Goal: Information Seeking & Learning: Learn about a topic

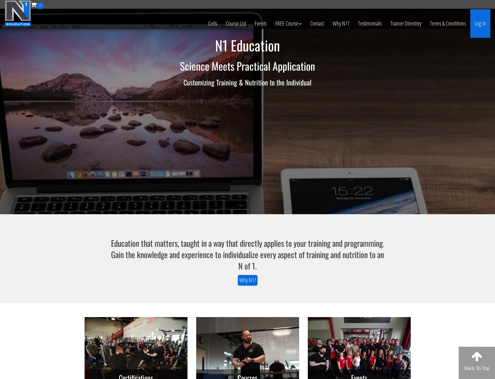
click at [482, 26] on link "Log In" at bounding box center [480, 23] width 20 height 28
click at [479, 25] on link "Log In" at bounding box center [480, 23] width 20 height 28
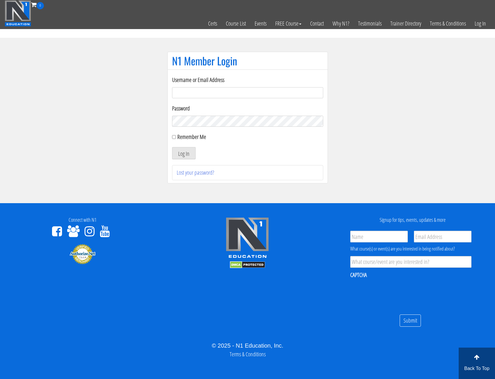
type input "[EMAIL_ADDRESS][DOMAIN_NAME]"
click at [172, 147] on button "Log In" at bounding box center [184, 153] width 24 height 12
click at [182, 154] on button "Log In" at bounding box center [184, 153] width 24 height 12
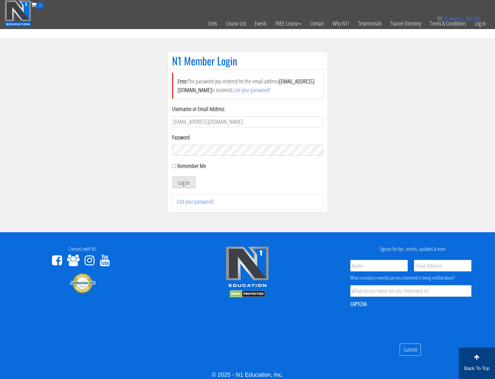
click at [172, 176] on button "Log In" at bounding box center [184, 182] width 24 height 12
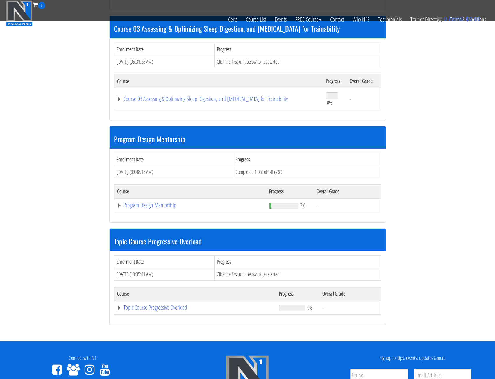
scroll to position [379, 0]
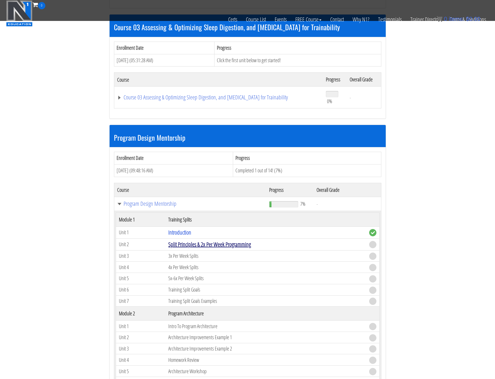
click at [192, 245] on link "Split Principles & 2x Per Week Programming" at bounding box center [209, 244] width 82 height 8
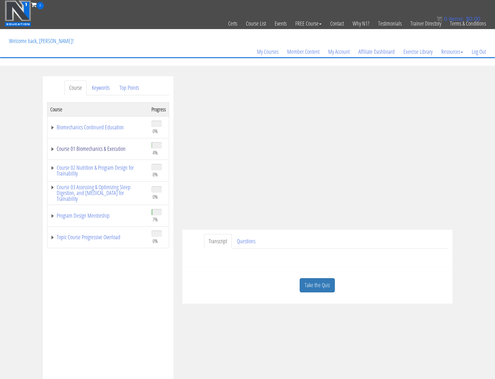
click at [65, 148] on link "Course 01 Biomechanics & Execution" at bounding box center [97, 149] width 95 height 6
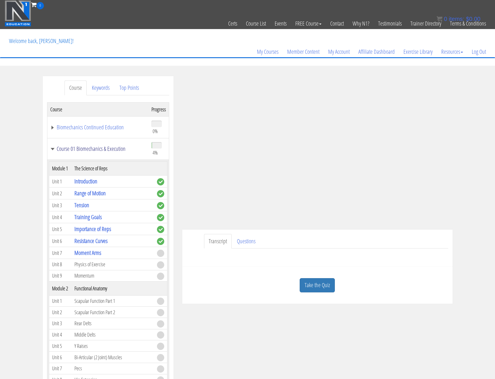
click at [58, 146] on link "Course 01 Biomechanics & Execution" at bounding box center [97, 149] width 95 height 6
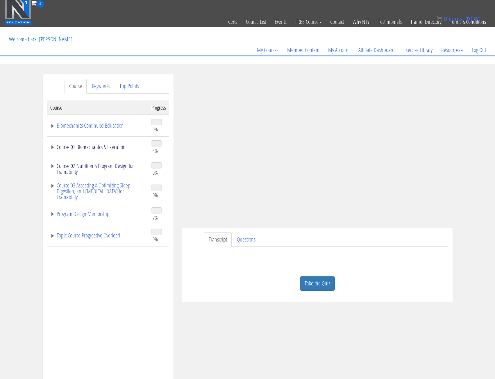
scroll to position [29, 0]
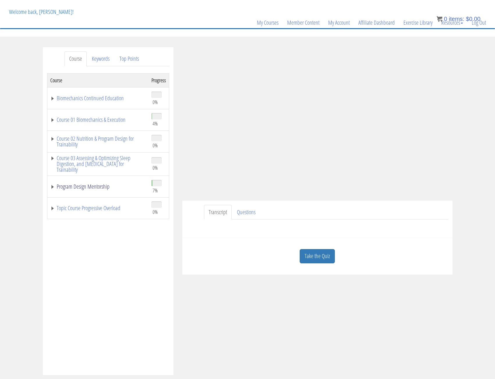
click at [61, 189] on link "Program Design Mentorship" at bounding box center [97, 187] width 95 height 6
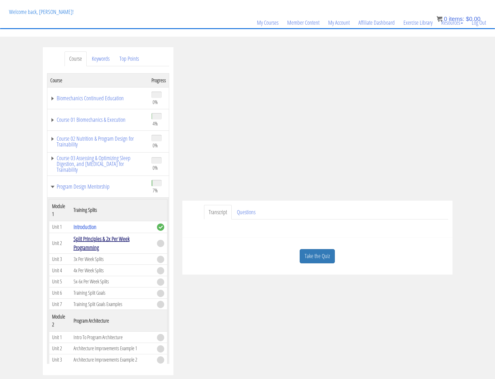
click at [82, 241] on link "Split Principles & 2x Per Week Programming" at bounding box center [101, 243] width 56 height 17
